Goal: Information Seeking & Learning: Learn about a topic

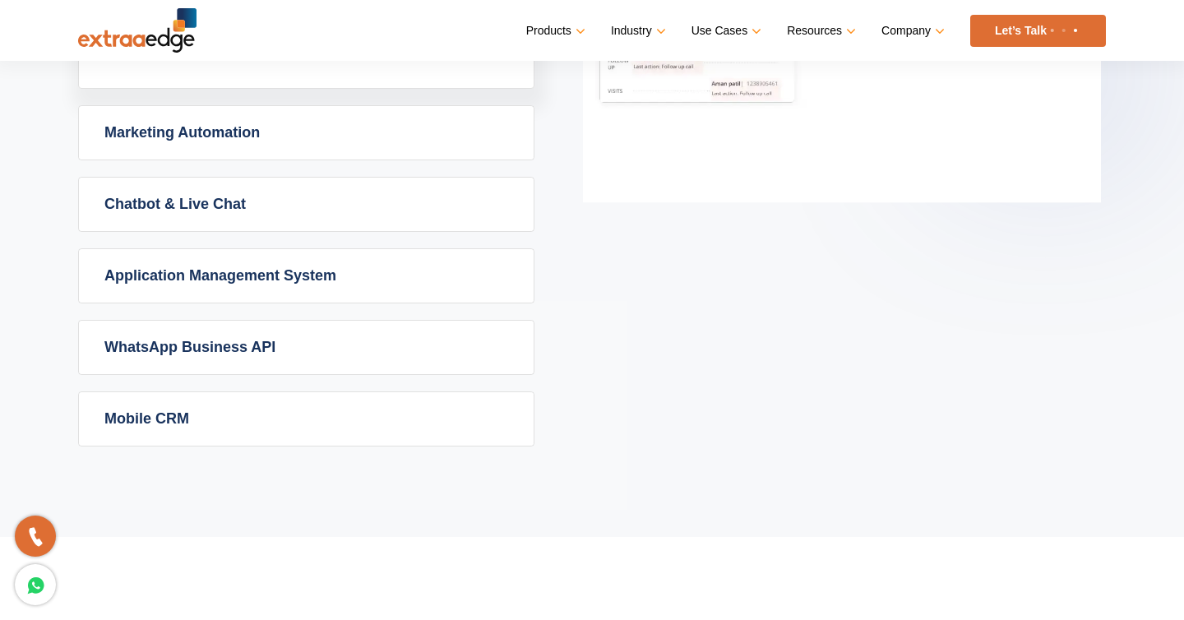
scroll to position [1160, 0]
click at [317, 284] on link "Application Management System" at bounding box center [306, 277] width 455 height 53
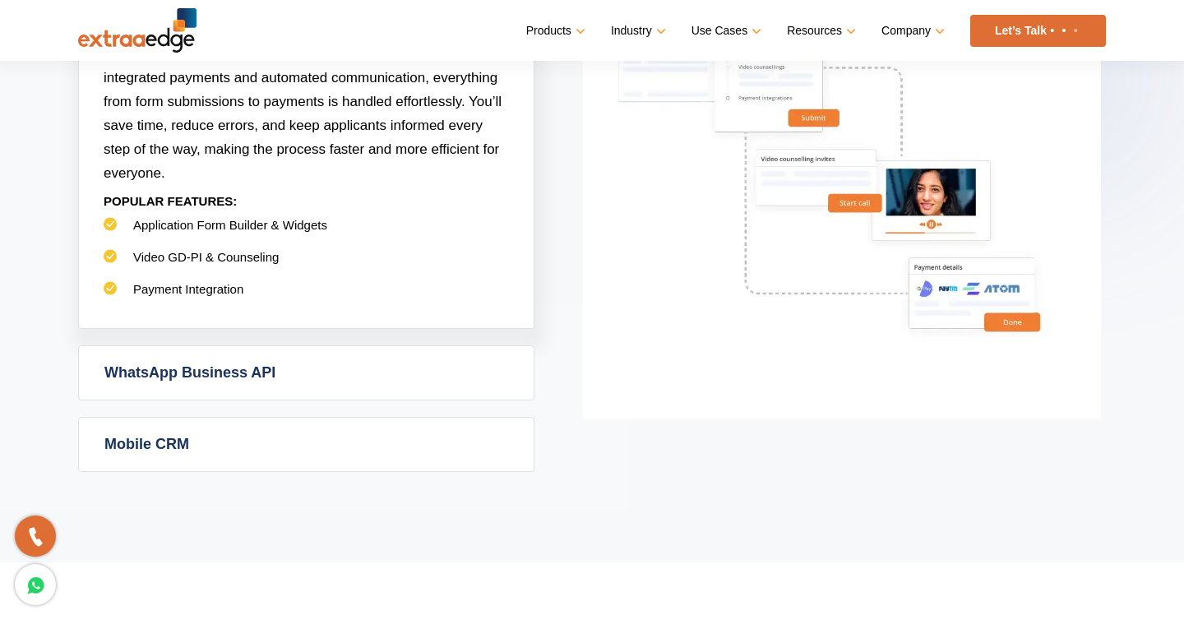
click at [286, 364] on link "WhatsApp Business API" at bounding box center [306, 372] width 455 height 53
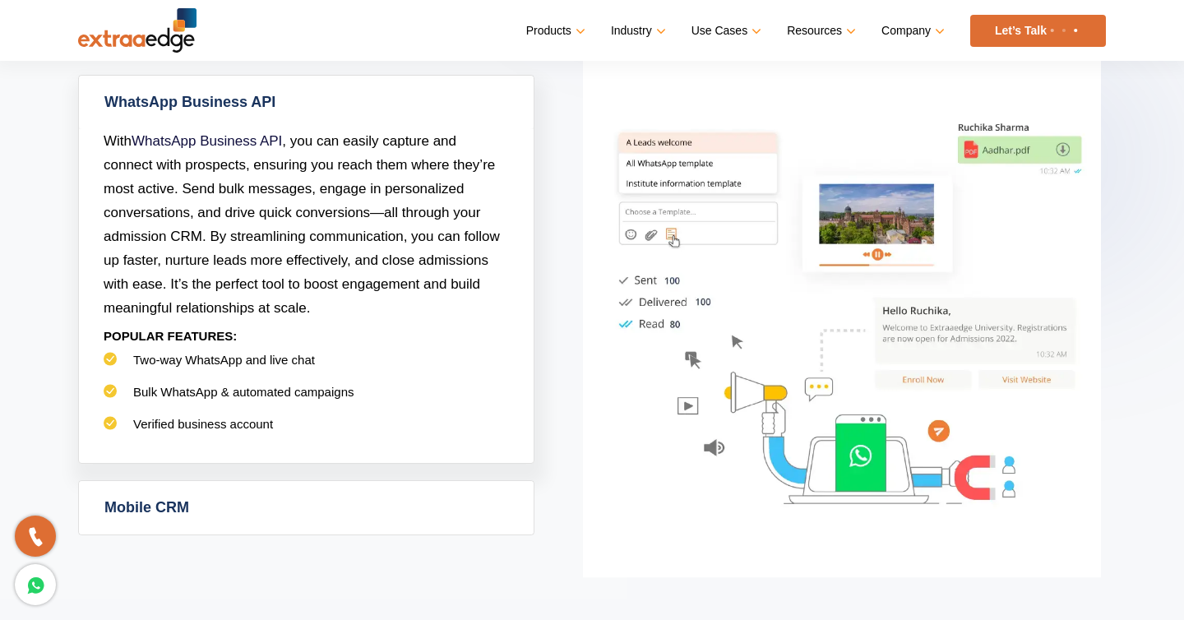
scroll to position [1078, 0]
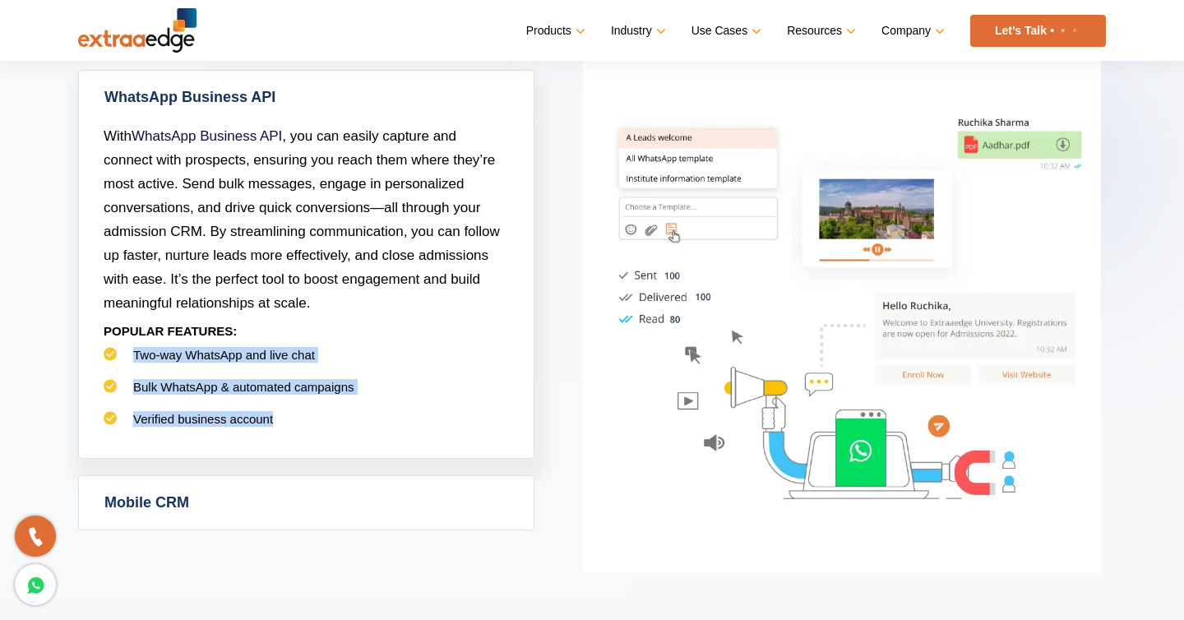
drag, startPoint x: 132, startPoint y: 351, endPoint x: 350, endPoint y: 441, distance: 235.6
click at [350, 431] on ul "Two-way WhatsApp and live chat Bulk WhatsApp & automated campaigns Verified bus…" at bounding box center [306, 395] width 405 height 96
click at [314, 426] on li "Verified business account" at bounding box center [306, 427] width 405 height 32
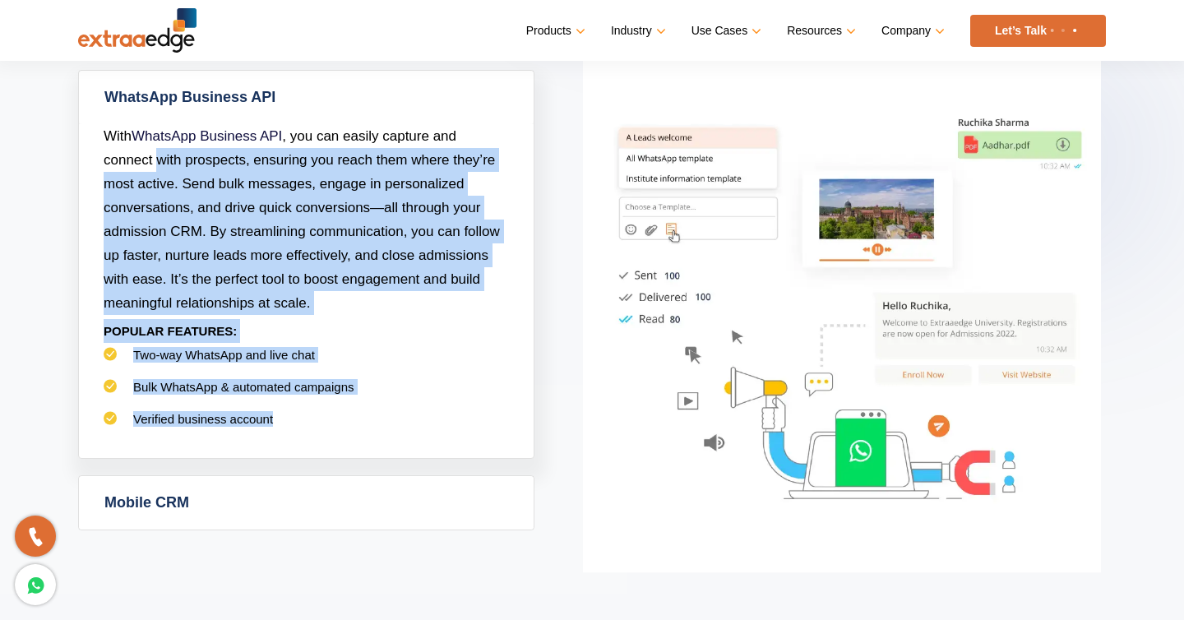
drag, startPoint x: 314, startPoint y: 426, endPoint x: 160, endPoint y: 169, distance: 300.2
click at [155, 168] on div "With WhatsApp Business API , you can easily capture and connect with prospects,…" at bounding box center [306, 291] width 455 height 334
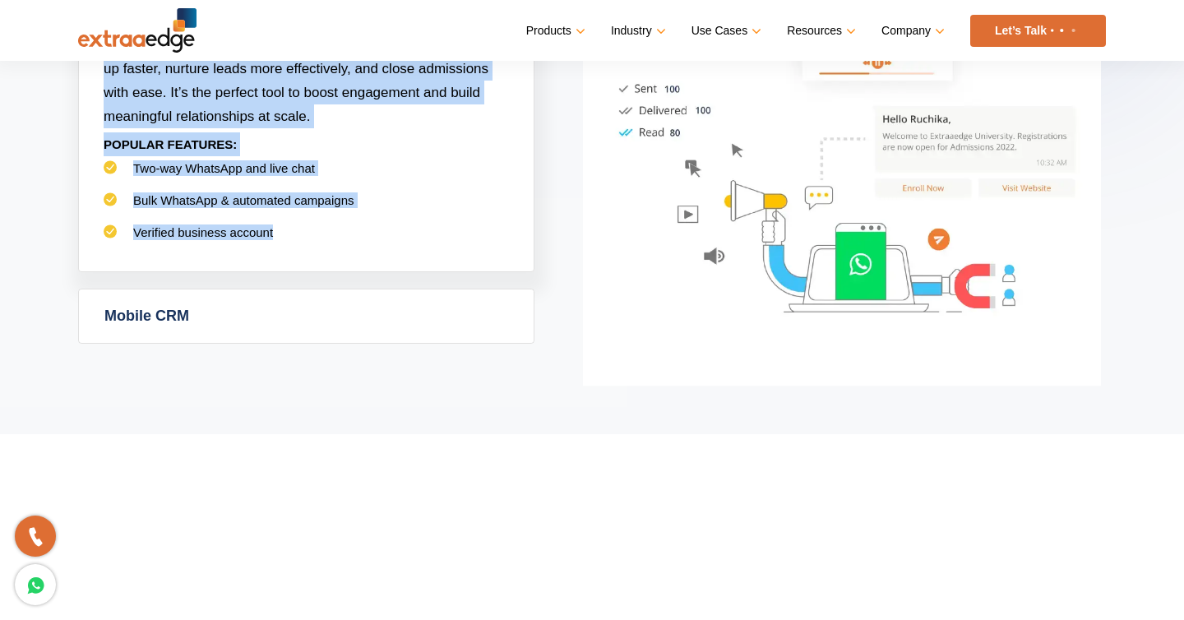
scroll to position [1287, 0]
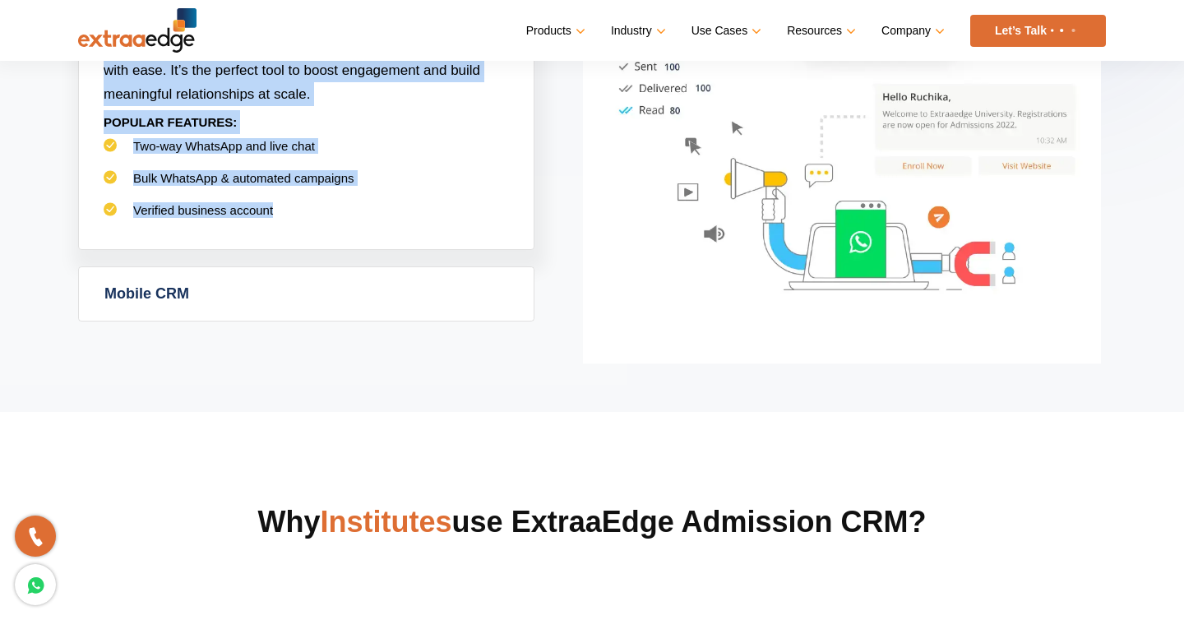
click at [172, 305] on link "Mobile CRM" at bounding box center [306, 293] width 455 height 53
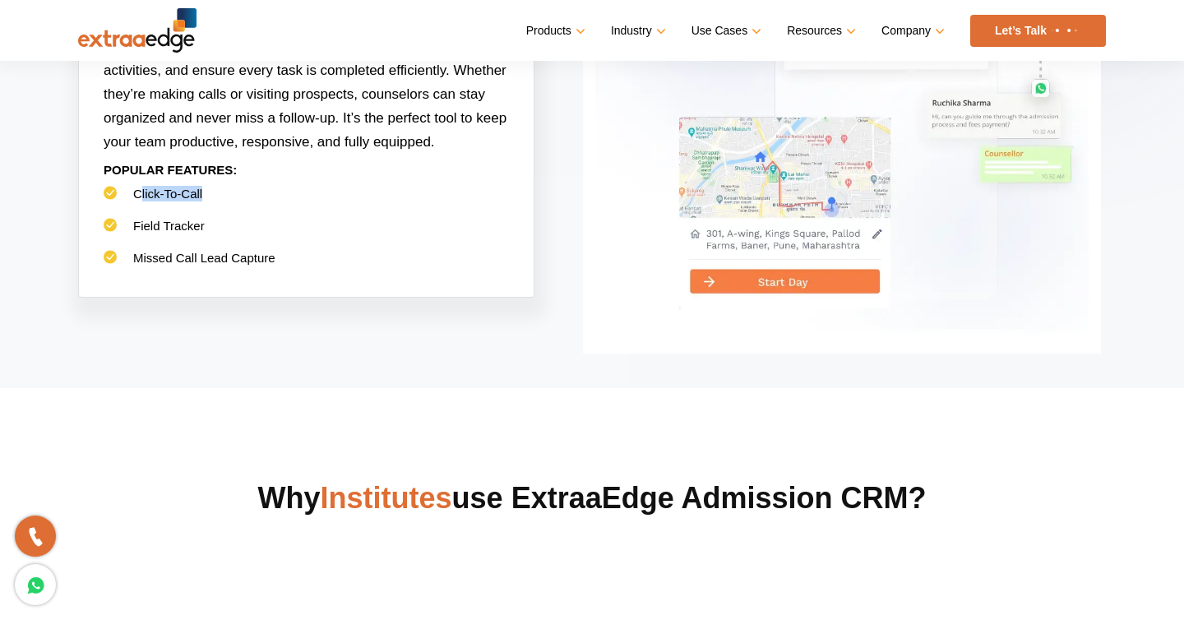
drag, startPoint x: 140, startPoint y: 191, endPoint x: 206, endPoint y: 192, distance: 65.8
click at [206, 192] on li "Click-To-Call" at bounding box center [306, 202] width 405 height 32
drag, startPoint x: 147, startPoint y: 220, endPoint x: 223, endPoint y: 227, distance: 76.0
click at [224, 228] on li "Field Tracker" at bounding box center [306, 234] width 405 height 32
drag, startPoint x: 169, startPoint y: 243, endPoint x: 288, endPoint y: 248, distance: 118.5
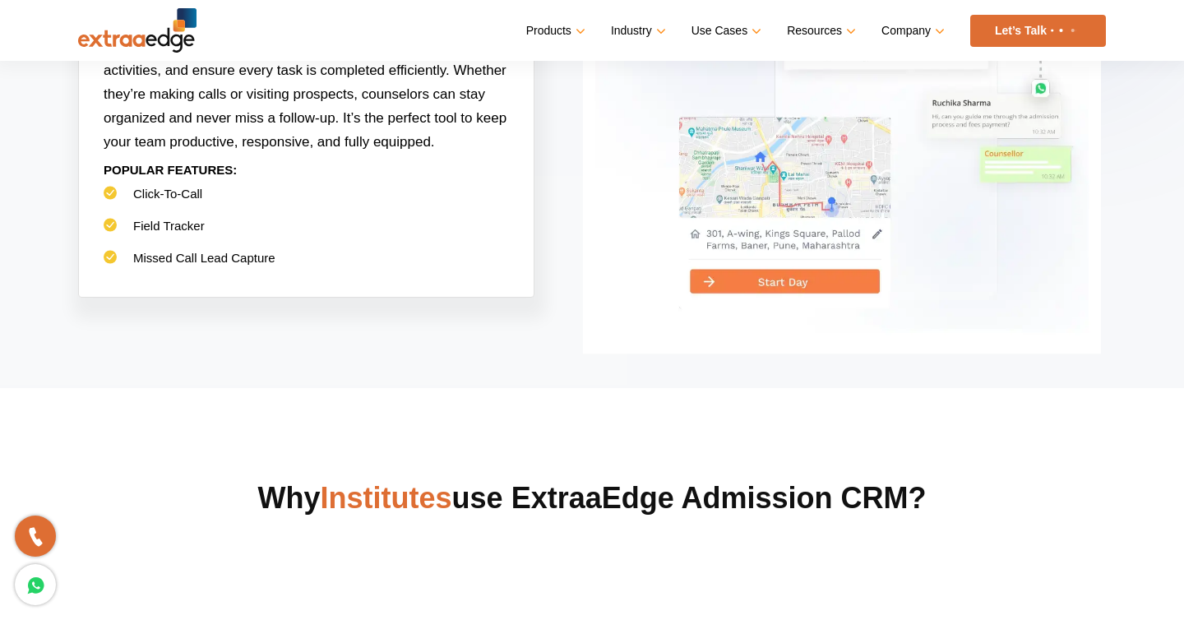
click at [288, 248] on li "Field Tracker" at bounding box center [306, 234] width 405 height 32
click at [289, 248] on li "Field Tracker" at bounding box center [306, 234] width 405 height 32
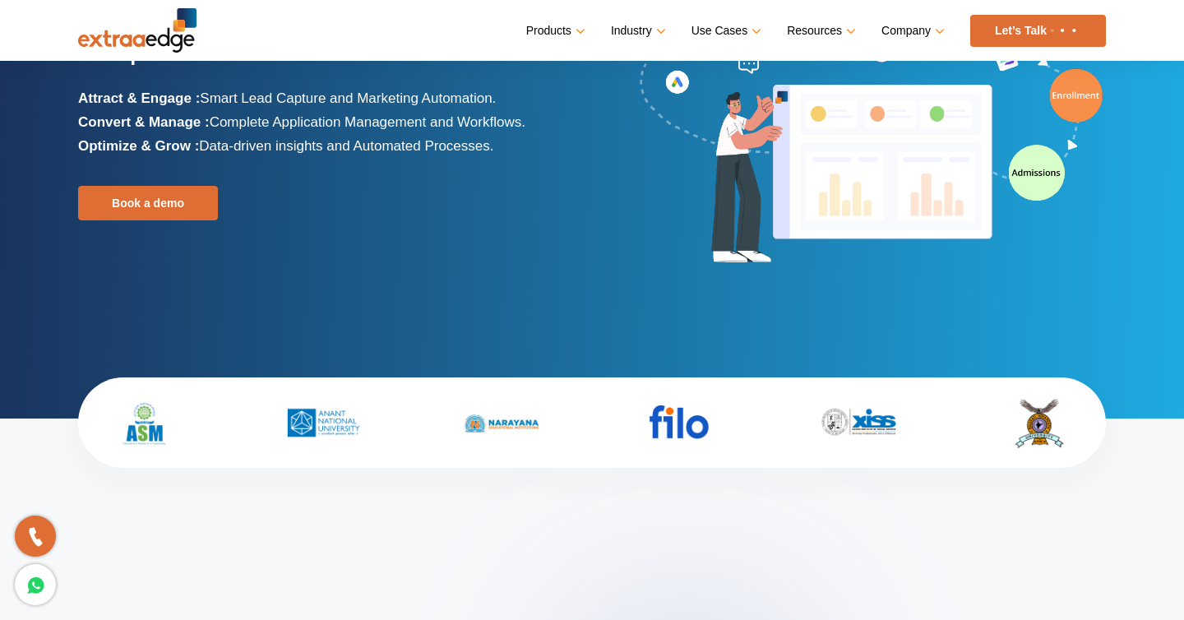
scroll to position [205, 0]
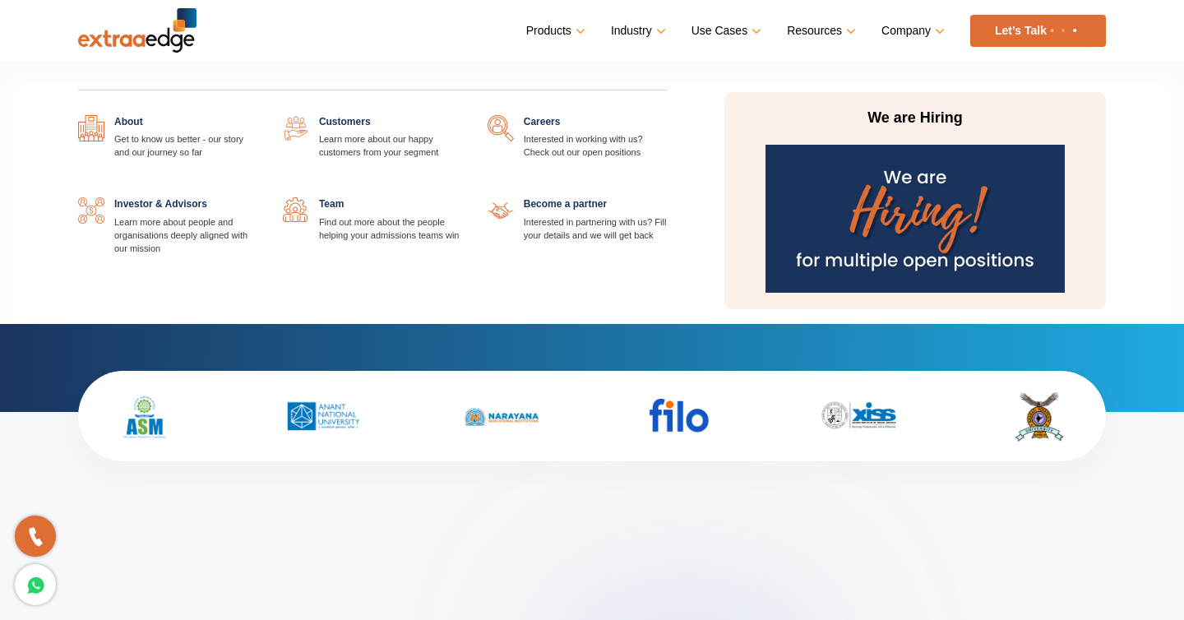
click at [929, 31] on link "Company" at bounding box center [911, 31] width 60 height 24
click at [463, 197] on link at bounding box center [463, 197] width 0 height 0
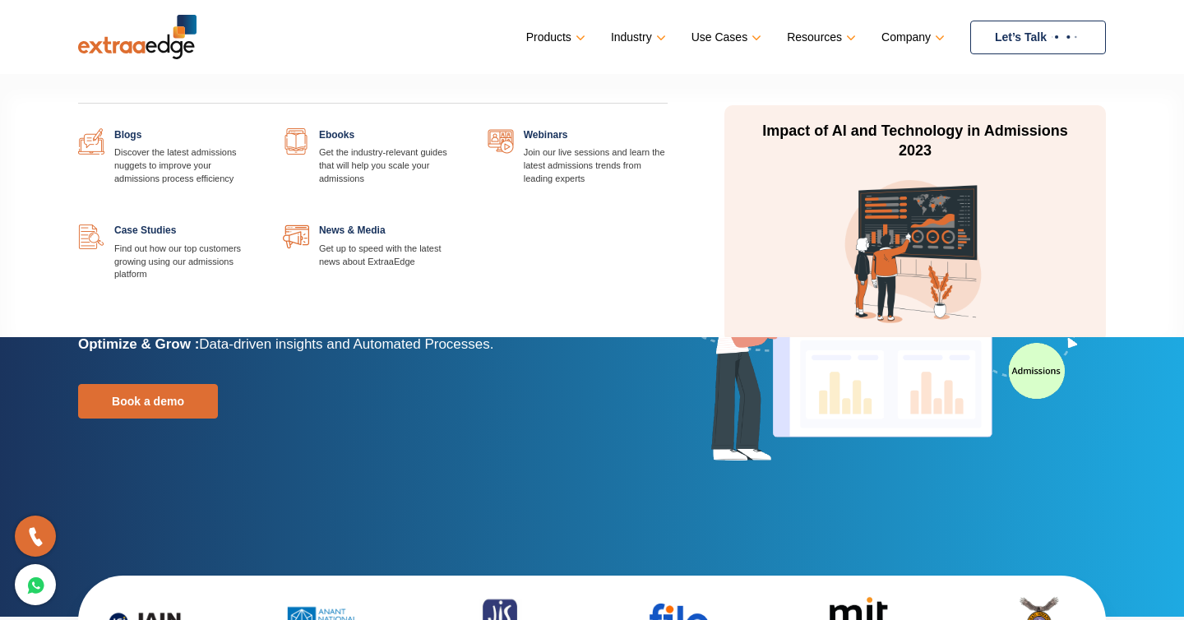
click at [838, 38] on link "Resources" at bounding box center [820, 37] width 66 height 24
click at [463, 128] on link at bounding box center [463, 128] width 0 height 0
